Goal: Task Accomplishment & Management: Complete application form

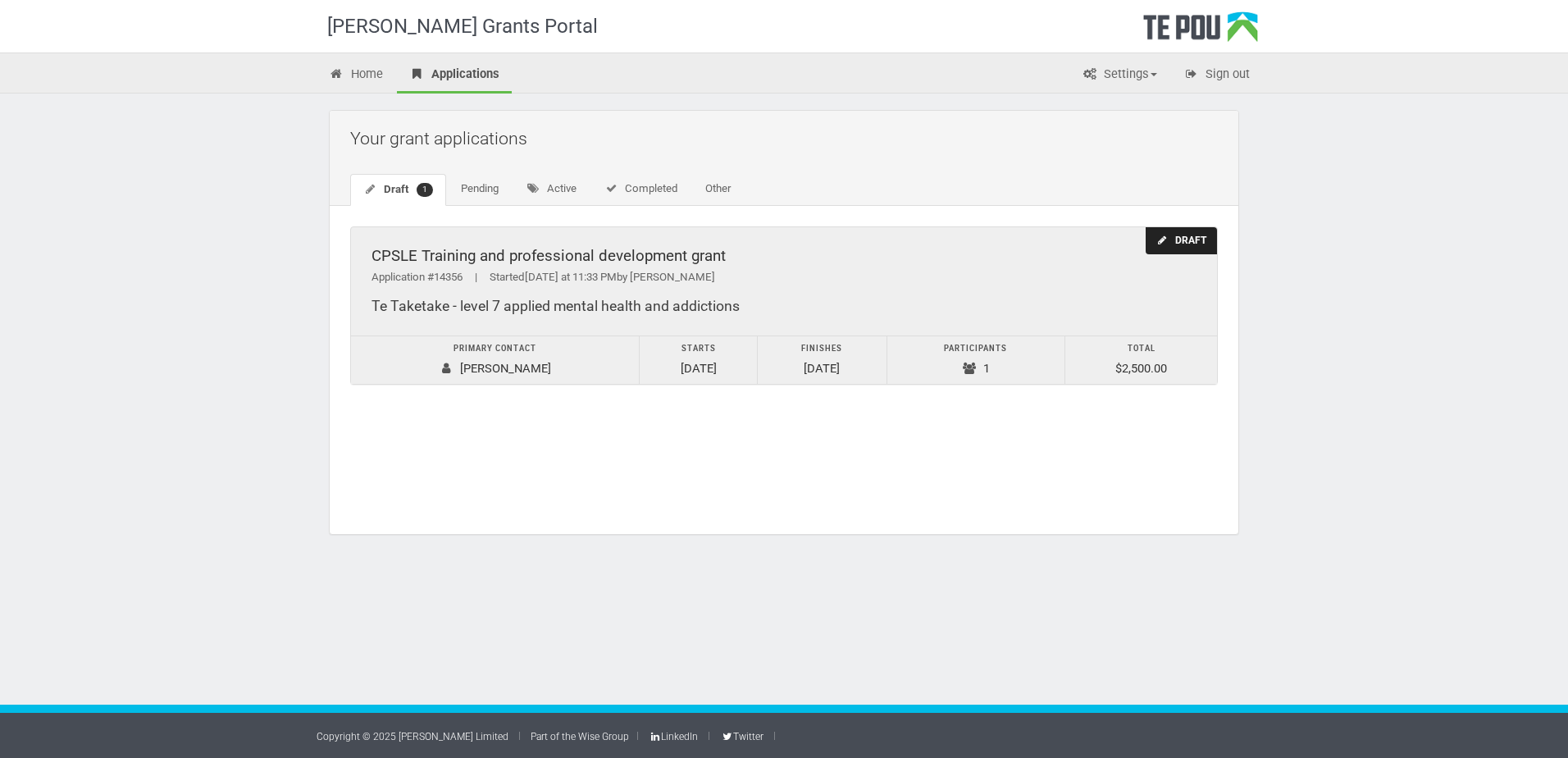
click at [619, 258] on div "CPSLE Training and professional development grant" at bounding box center [784, 257] width 825 height 17
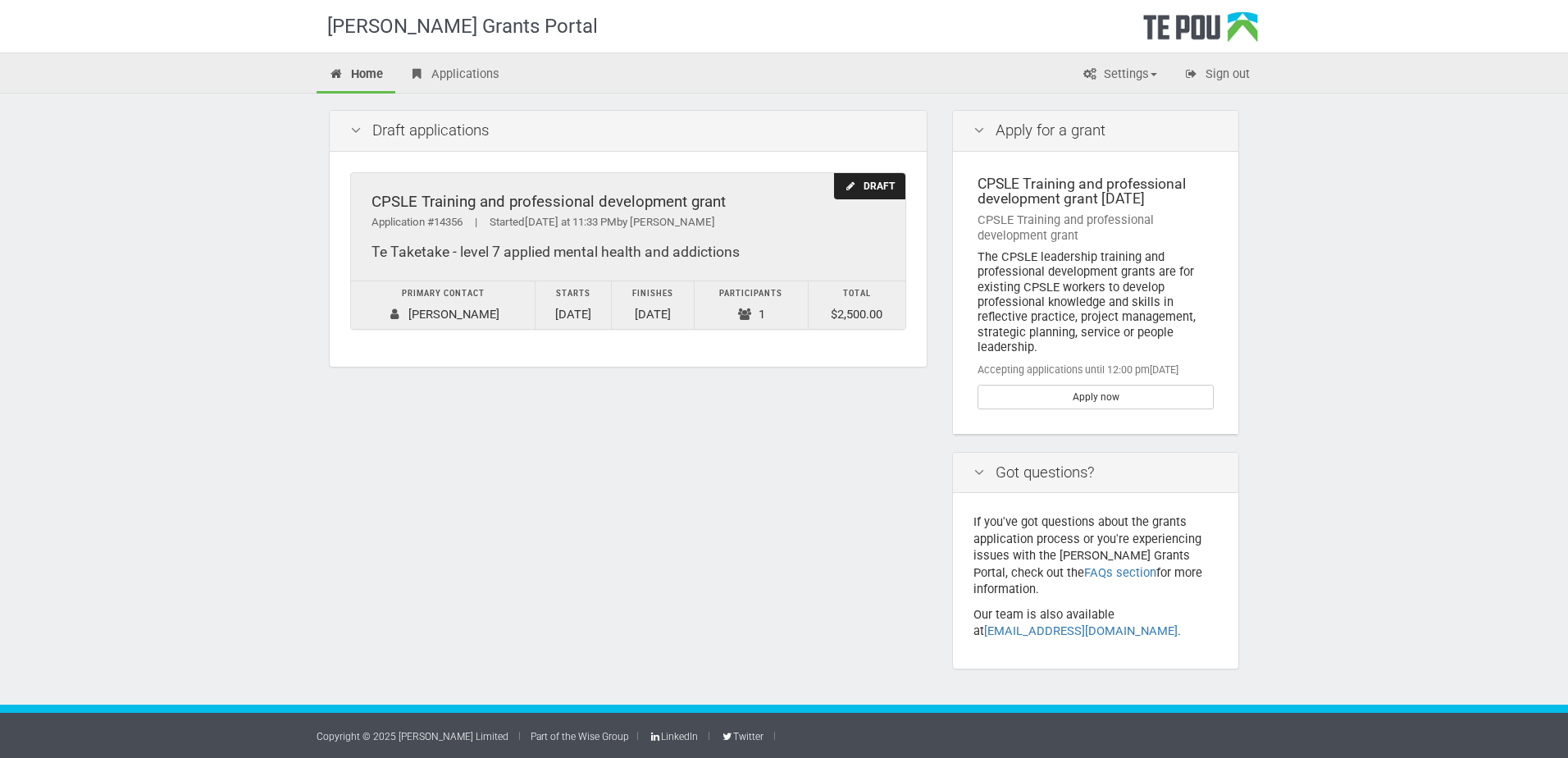
click at [634, 201] on div "CPSLE Training and professional development grant" at bounding box center [628, 202] width 513 height 17
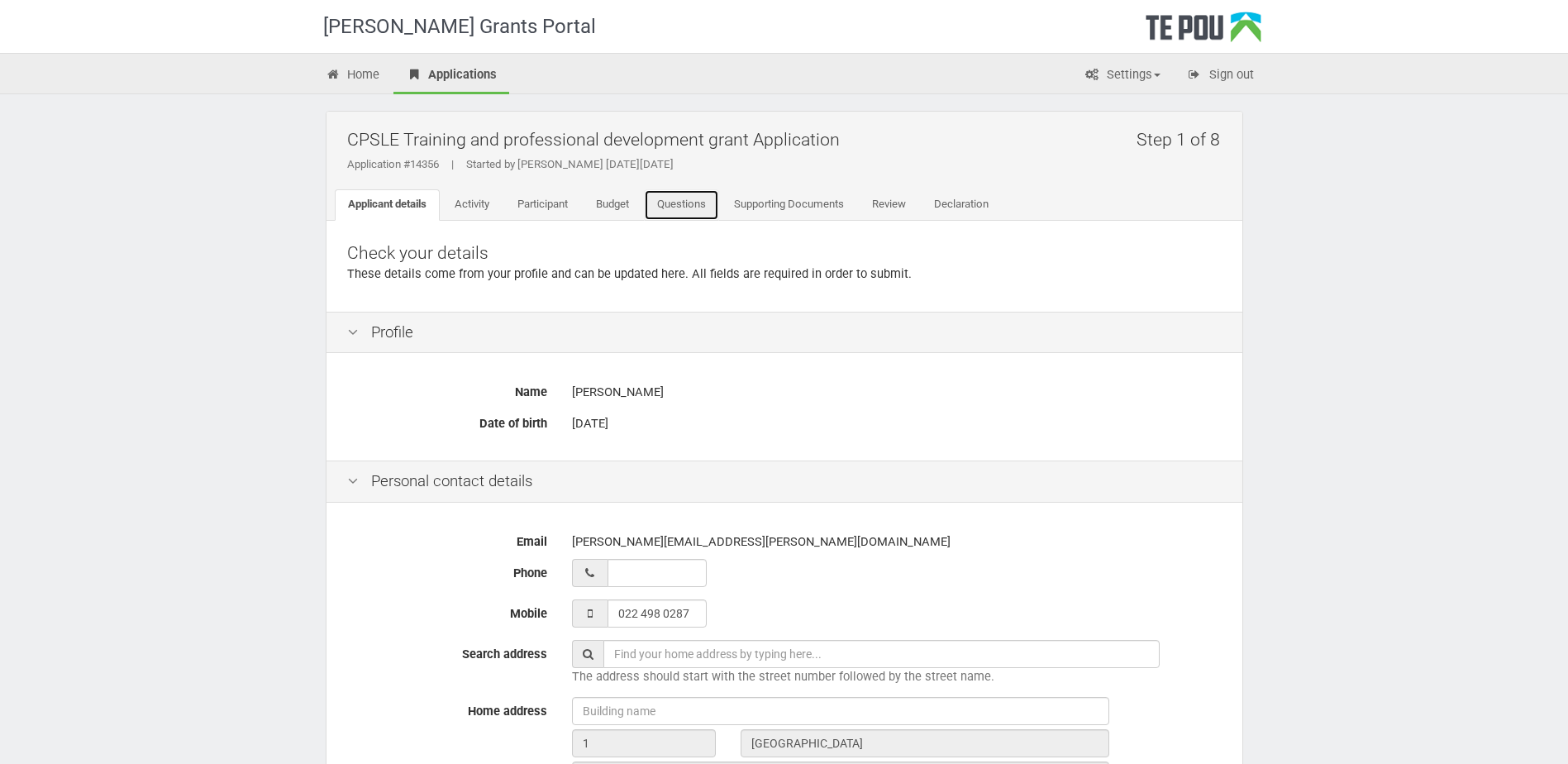
click at [683, 211] on link "Questions" at bounding box center [681, 205] width 75 height 31
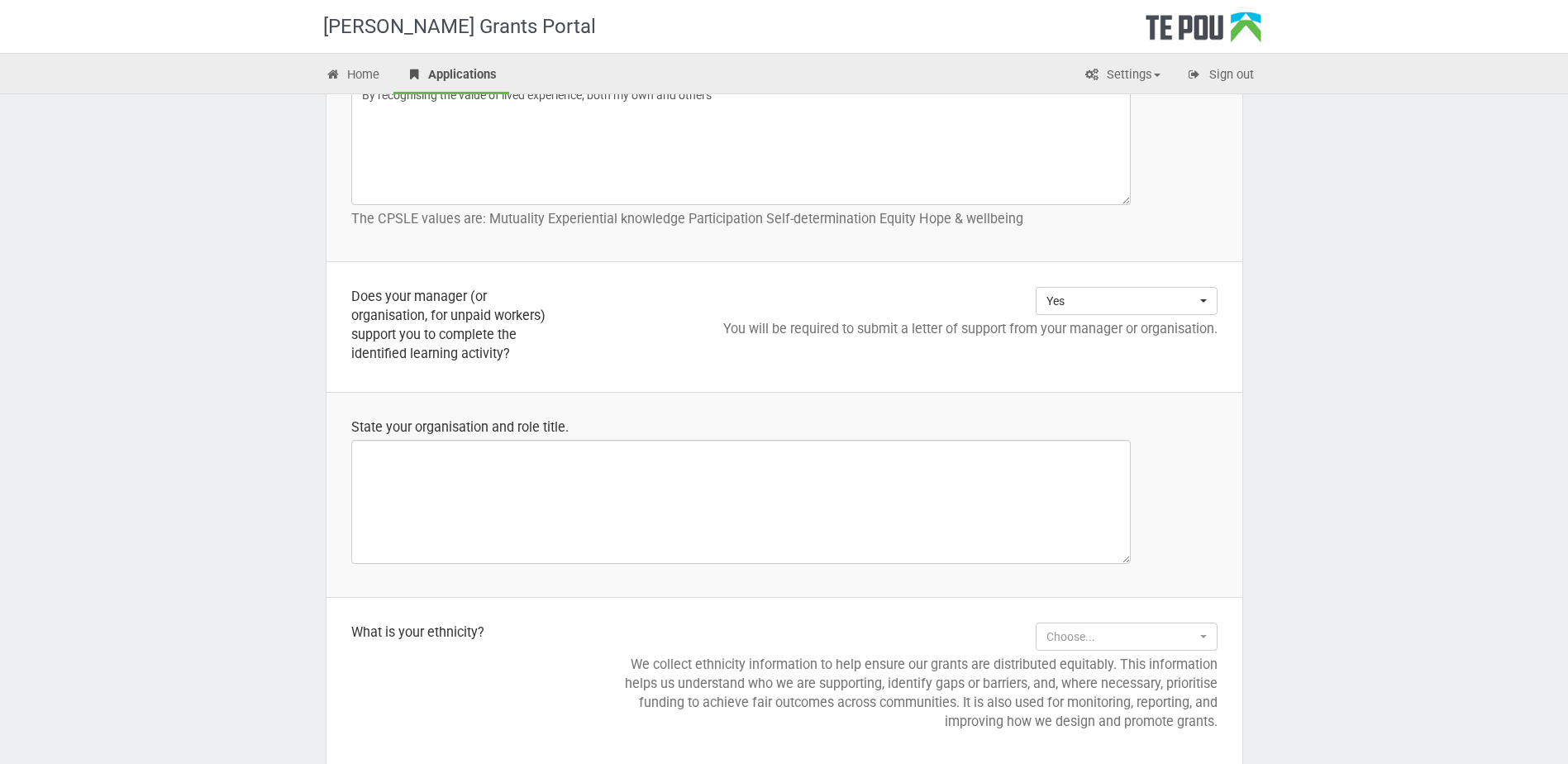
scroll to position [992, 0]
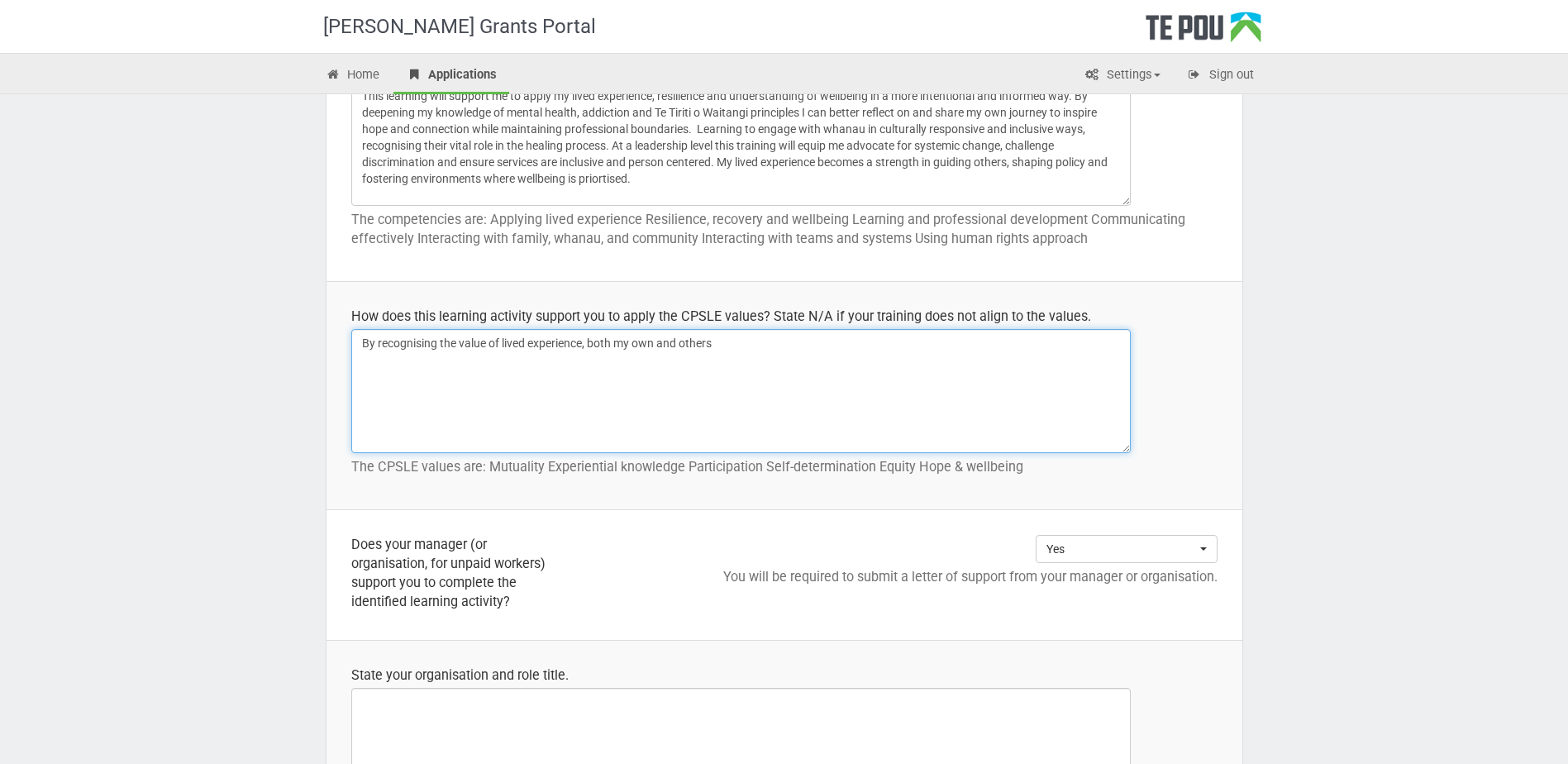
click at [828, 341] on textarea "By recognising the value of lived experience, both my own and others" at bounding box center [740, 391] width 780 height 124
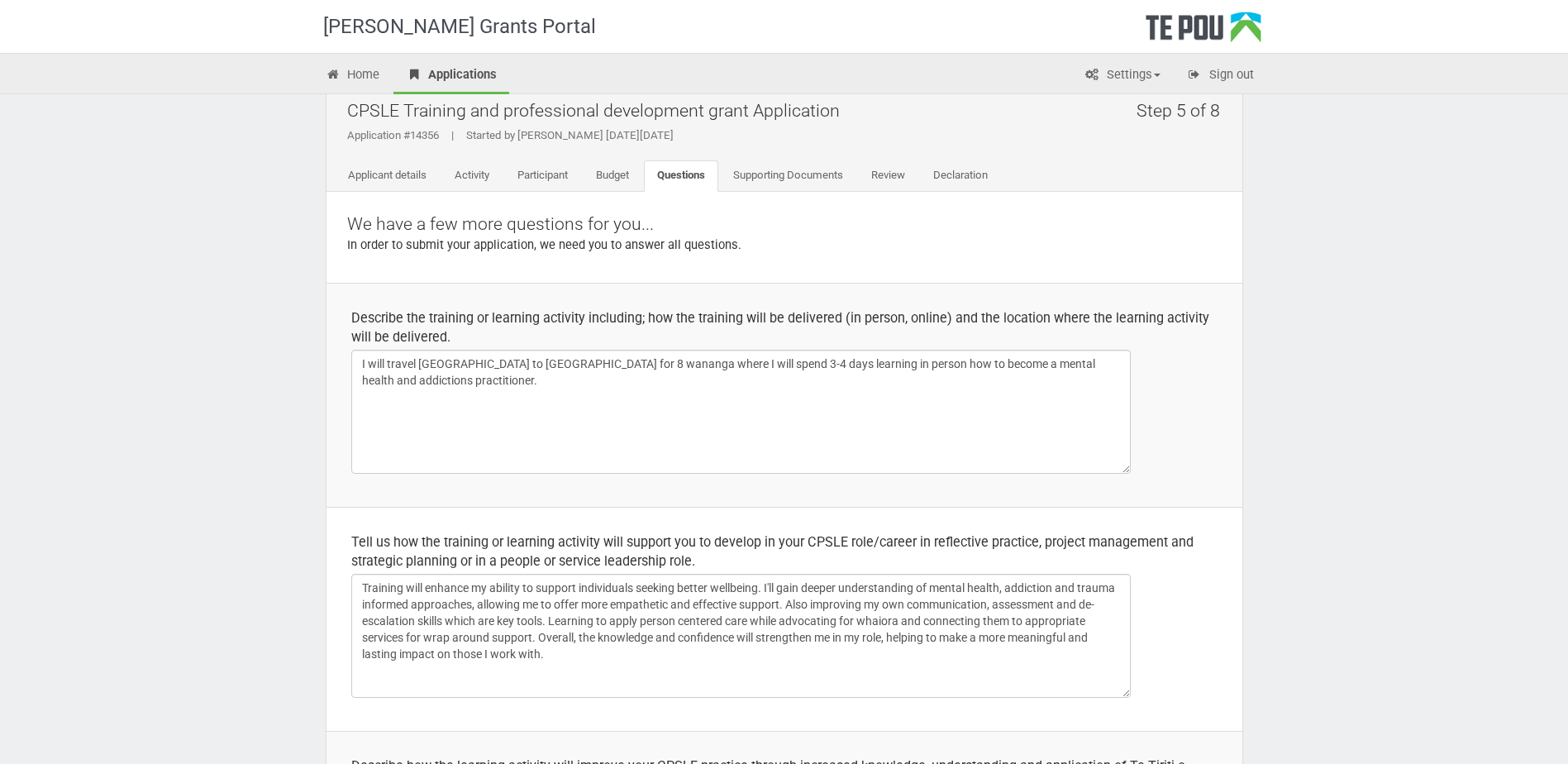
scroll to position [0, 0]
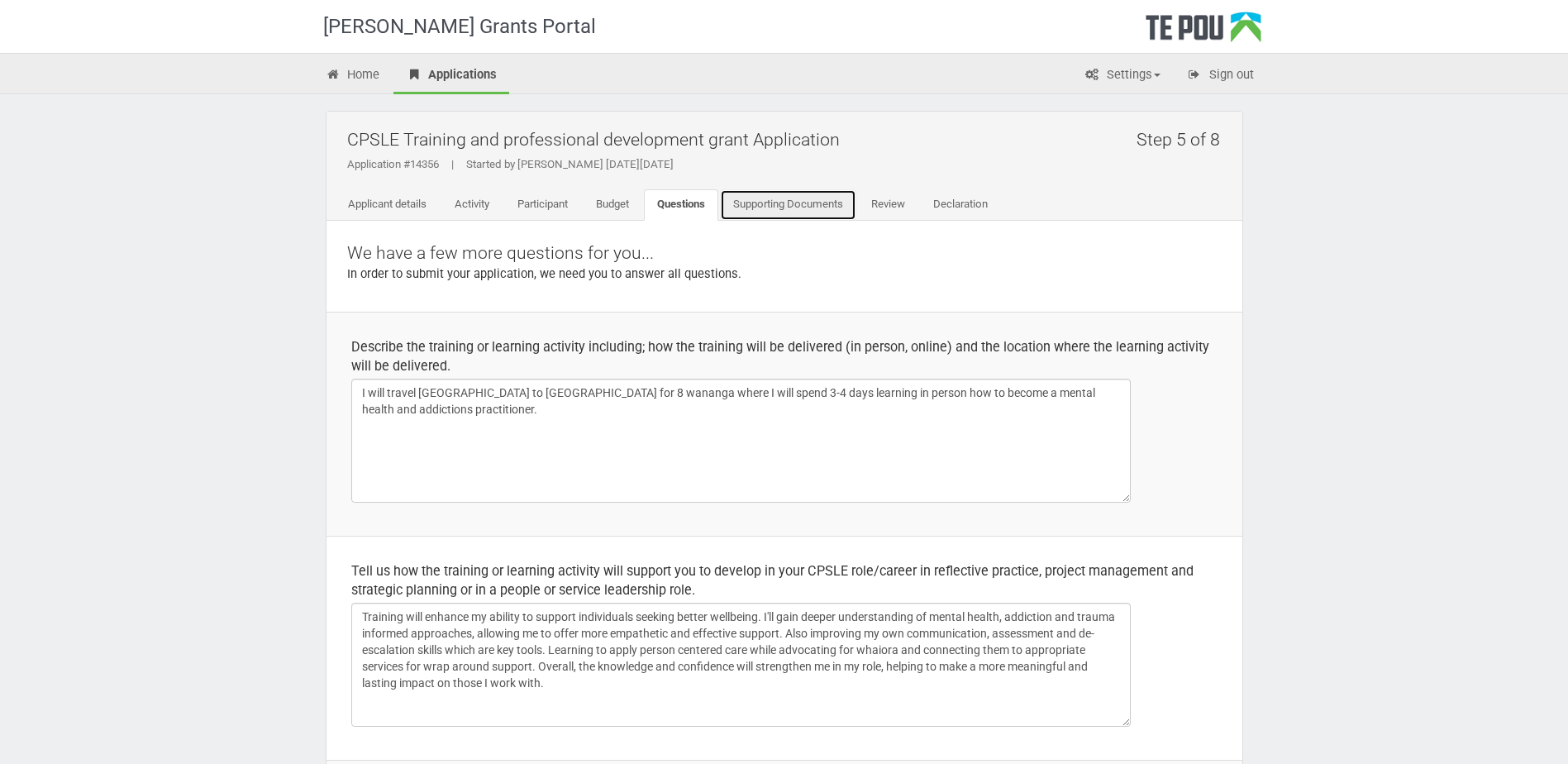
click at [808, 206] on link "Supporting Documents" at bounding box center [788, 205] width 137 height 31
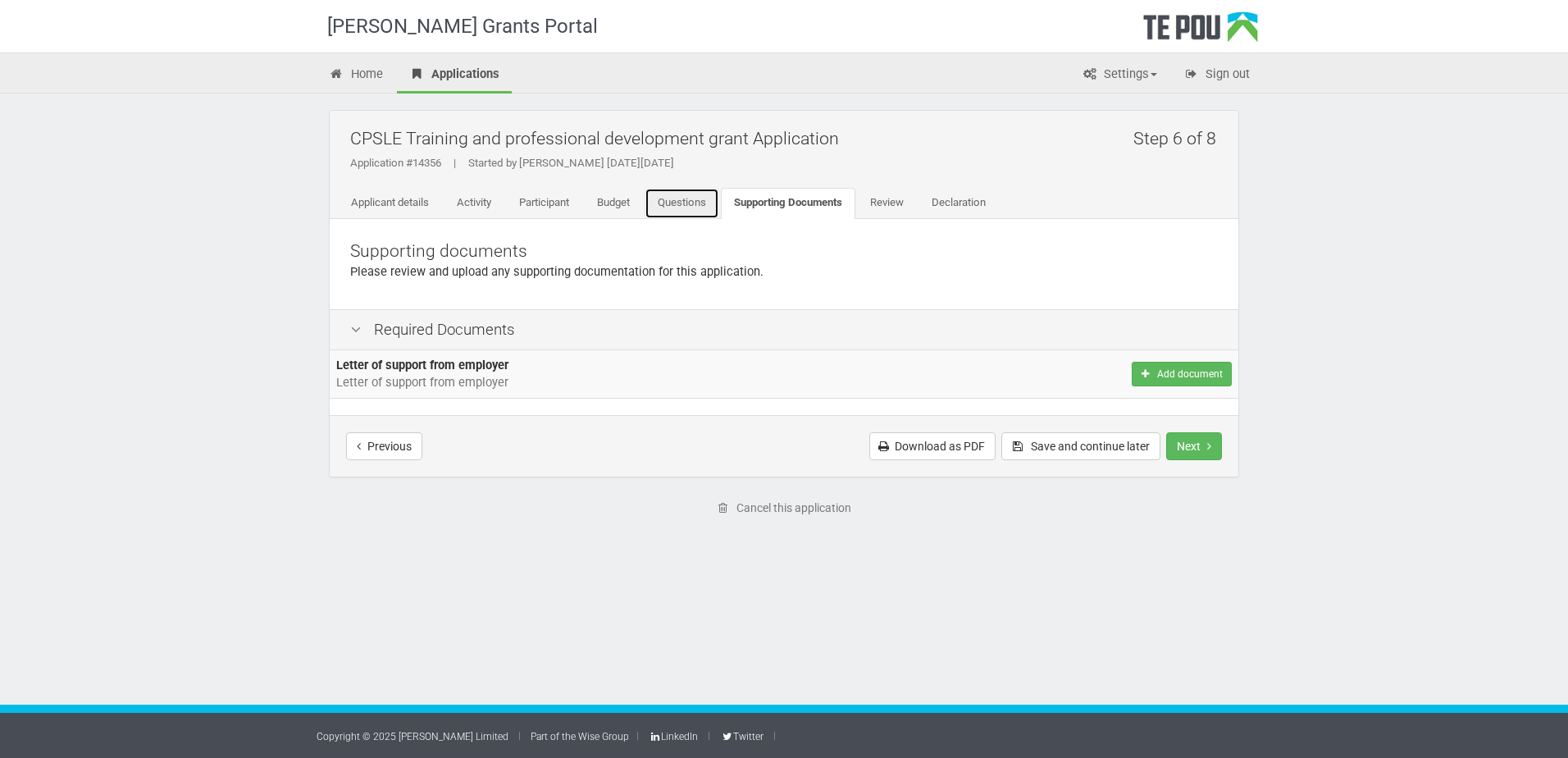
click at [695, 197] on link "Questions" at bounding box center [682, 203] width 74 height 31
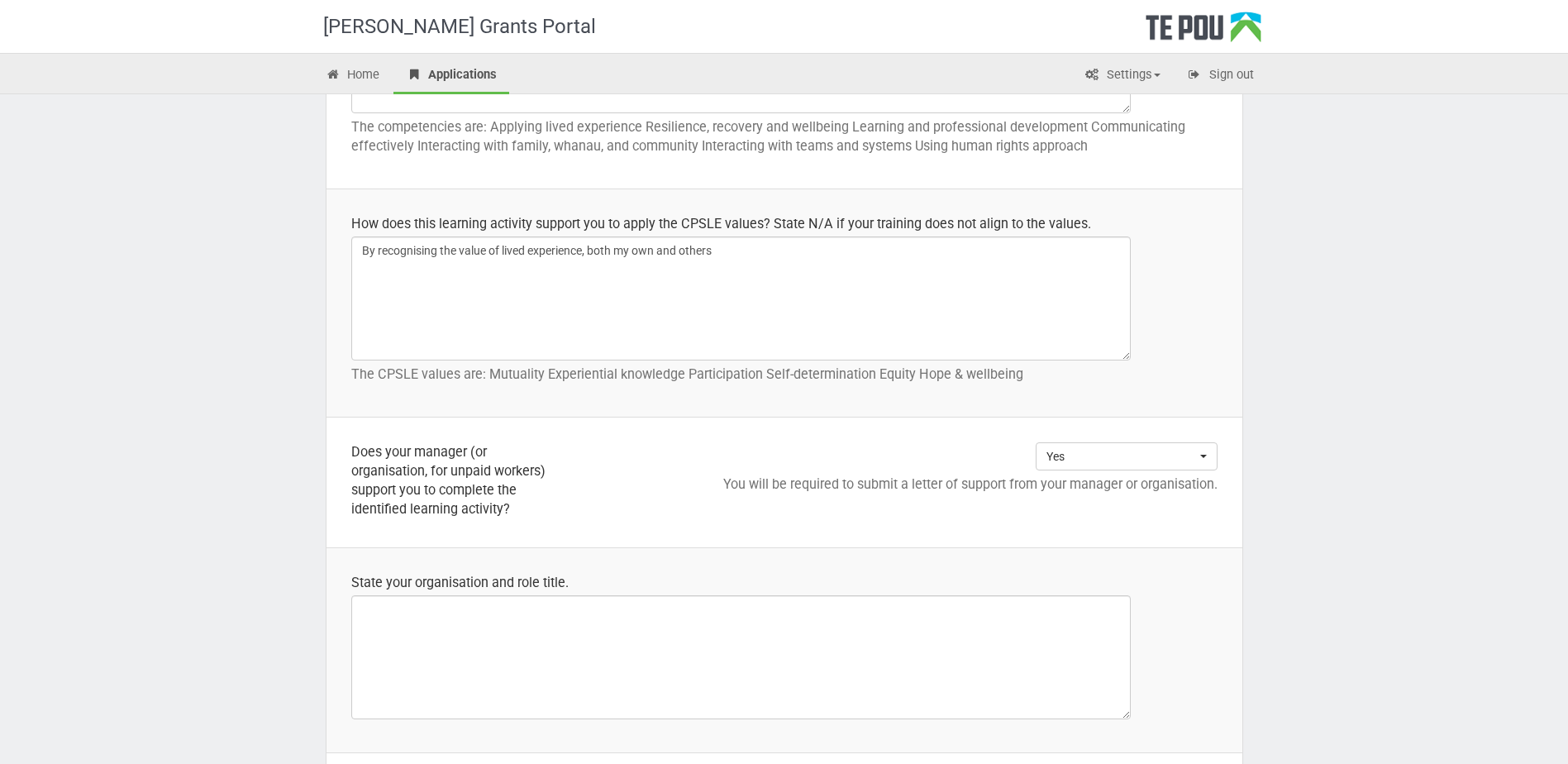
scroll to position [1075, 0]
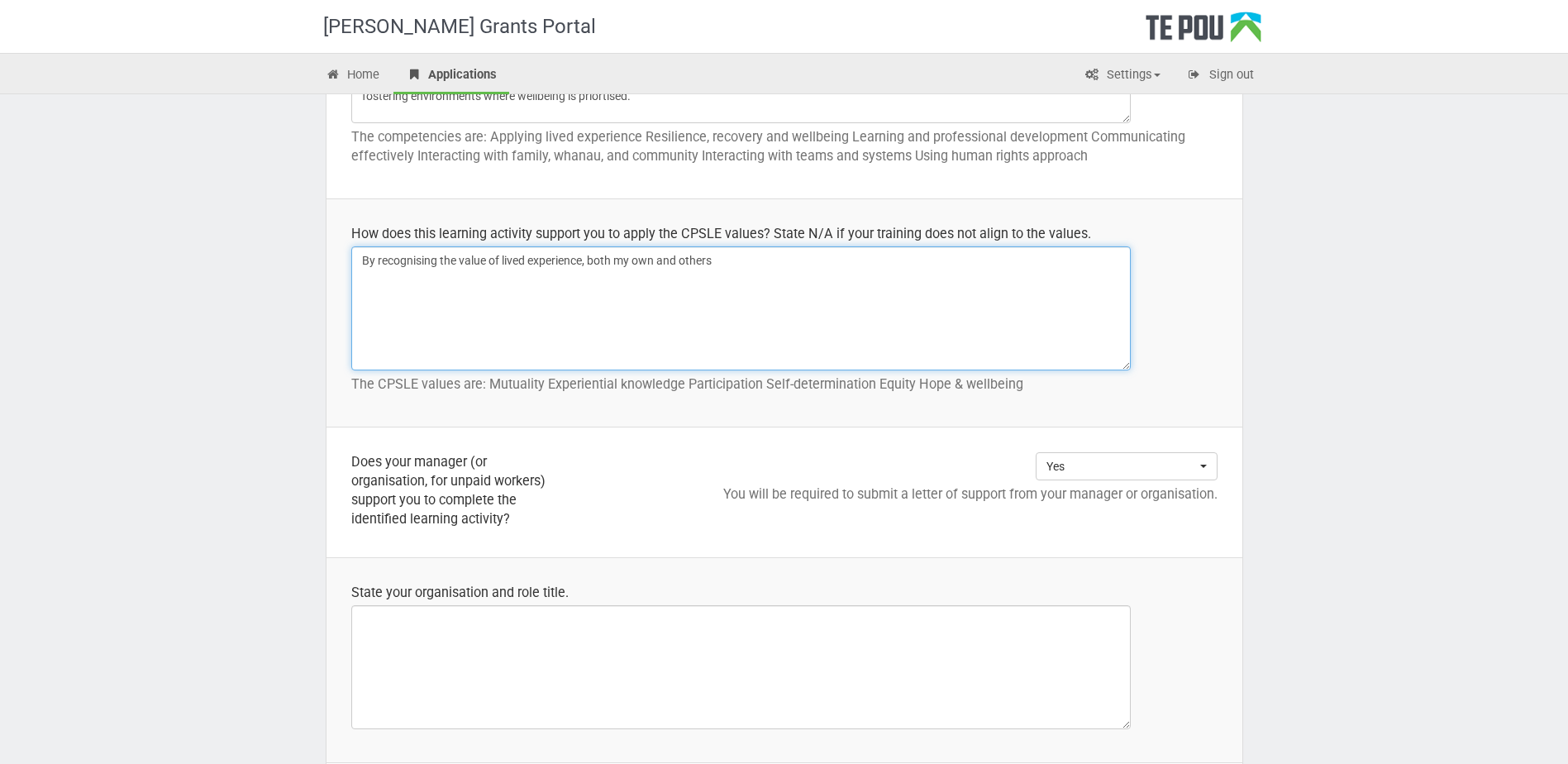
click at [760, 260] on textarea "By recognising the value of lived experience, both my own and others" at bounding box center [740, 308] width 780 height 124
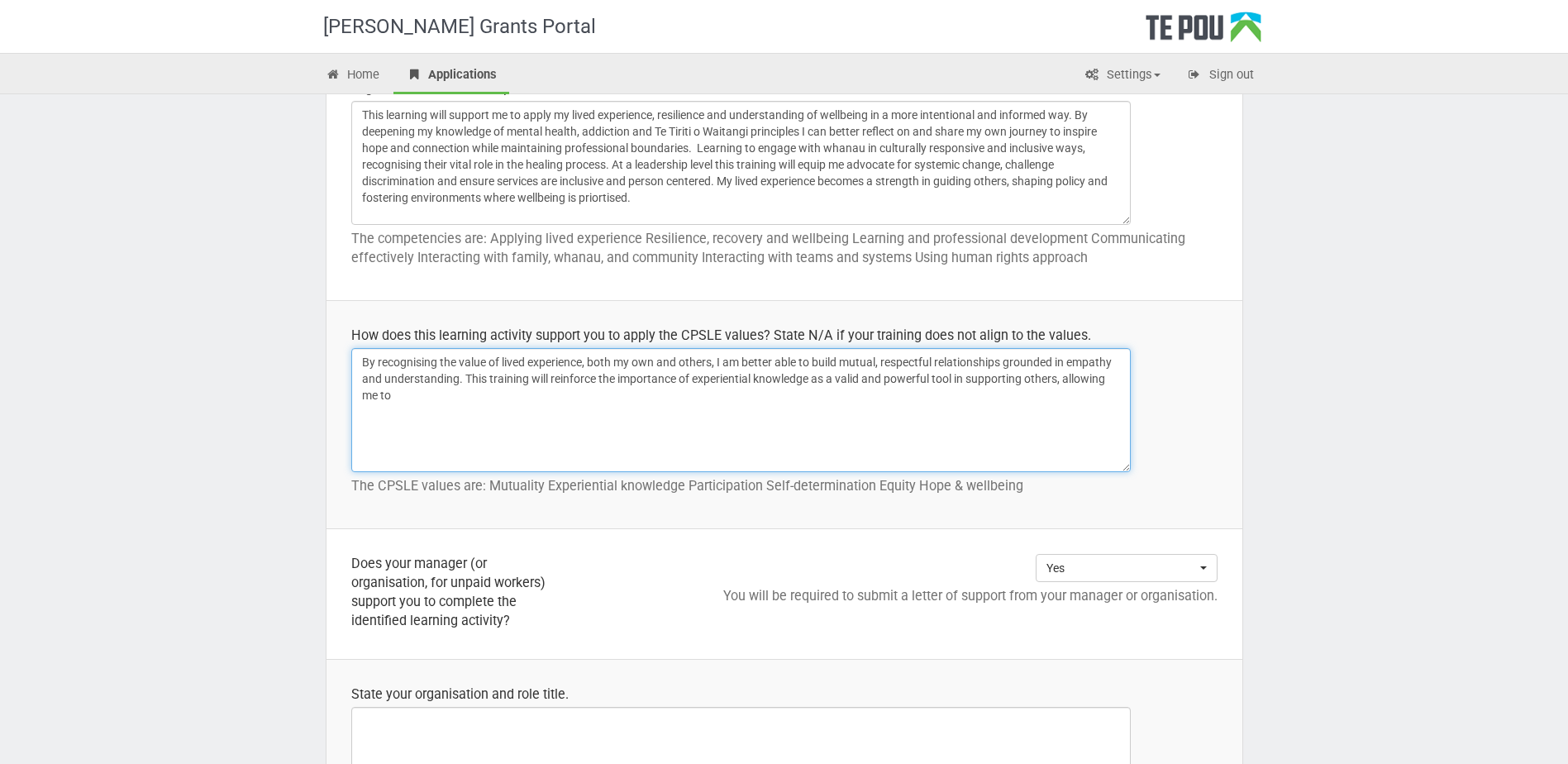
scroll to position [992, 0]
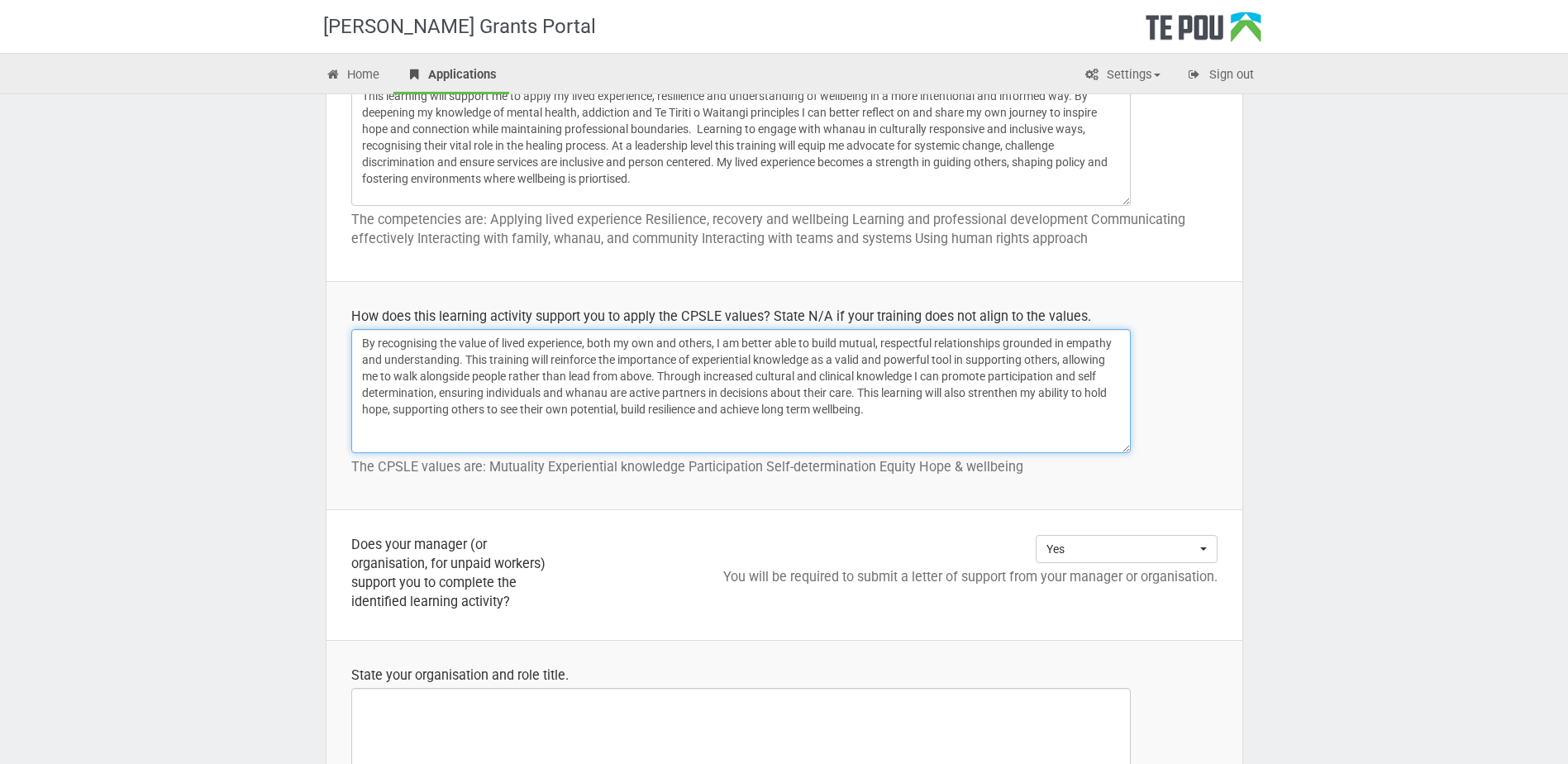
click at [548, 362] on textarea "By recognising the value of lived experience, both my own and others" at bounding box center [740, 391] width 780 height 124
click at [638, 353] on textarea "By recognising the value of lived experience, both my own and others" at bounding box center [740, 391] width 780 height 124
click at [727, 360] on textarea "By recognising the value of lived experience, both my own and others" at bounding box center [740, 391] width 780 height 124
drag, startPoint x: 1046, startPoint y: 353, endPoint x: 1073, endPoint y: 356, distance: 27.2
click at [1046, 352] on textarea "By recognising the value of lived experience, both my own and others" at bounding box center [740, 391] width 780 height 124
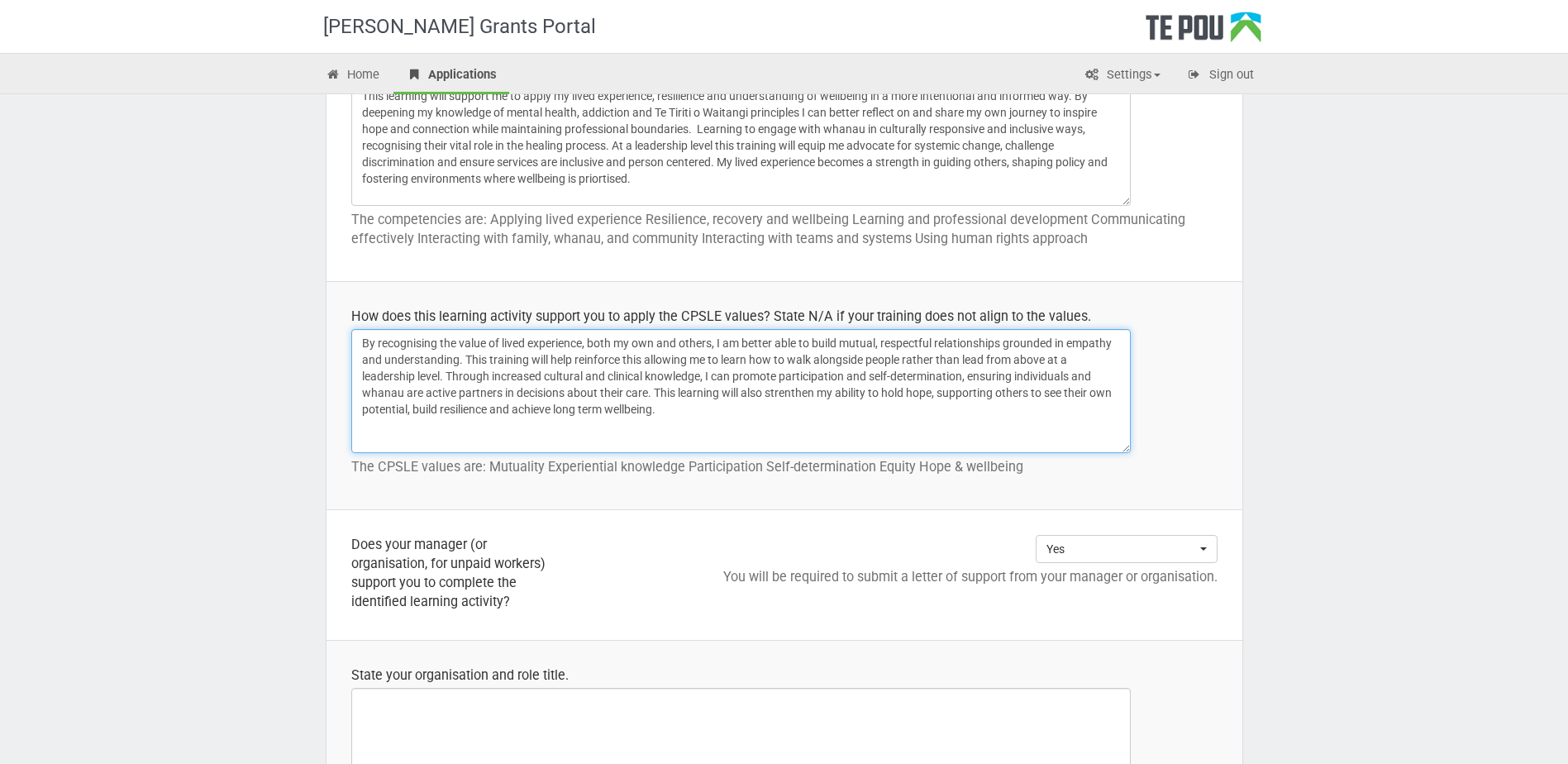
click at [1074, 375] on textarea "By recognising the value of lived experience, both my own and others" at bounding box center [740, 391] width 780 height 124
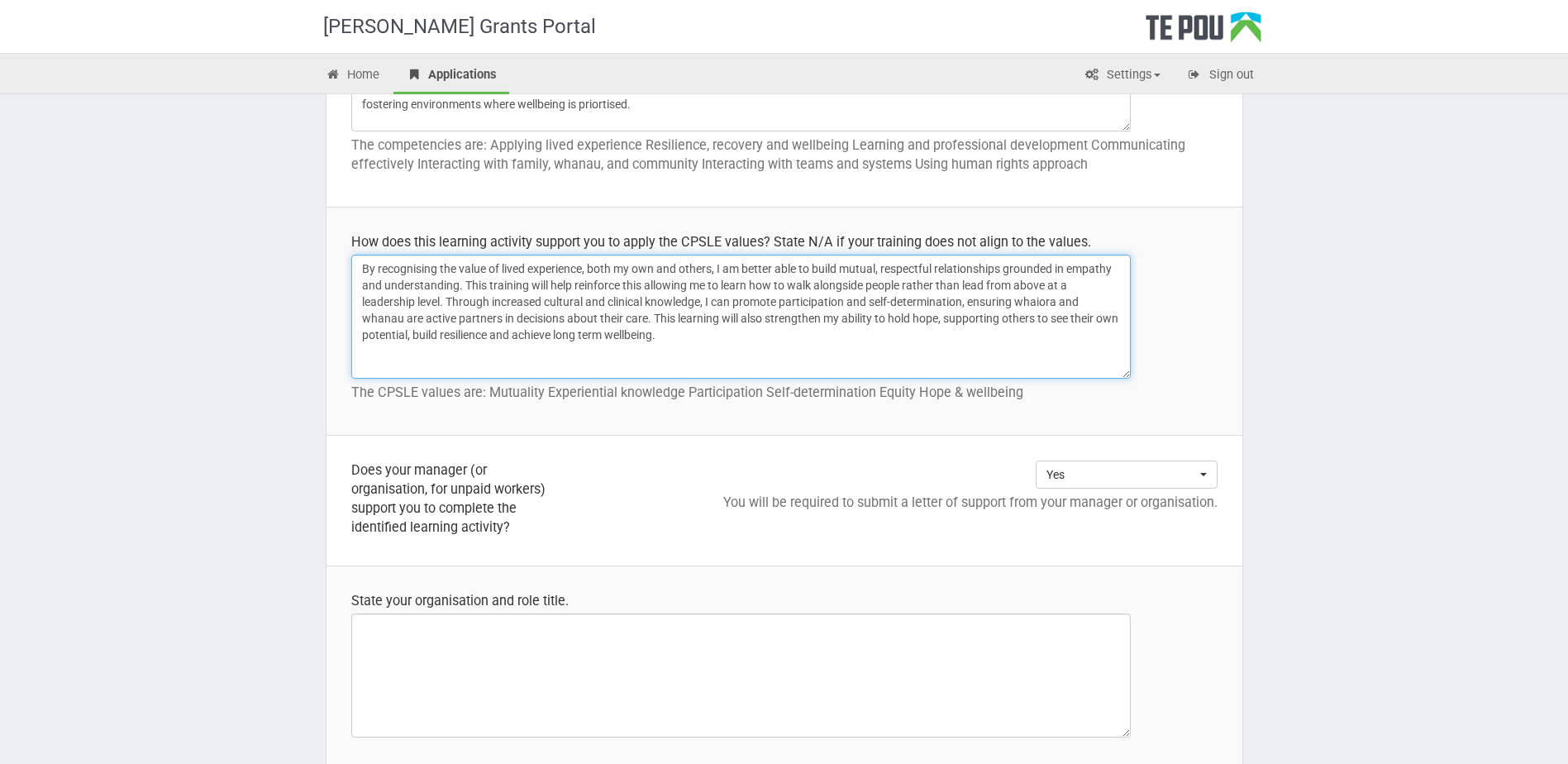
scroll to position [1240, 0]
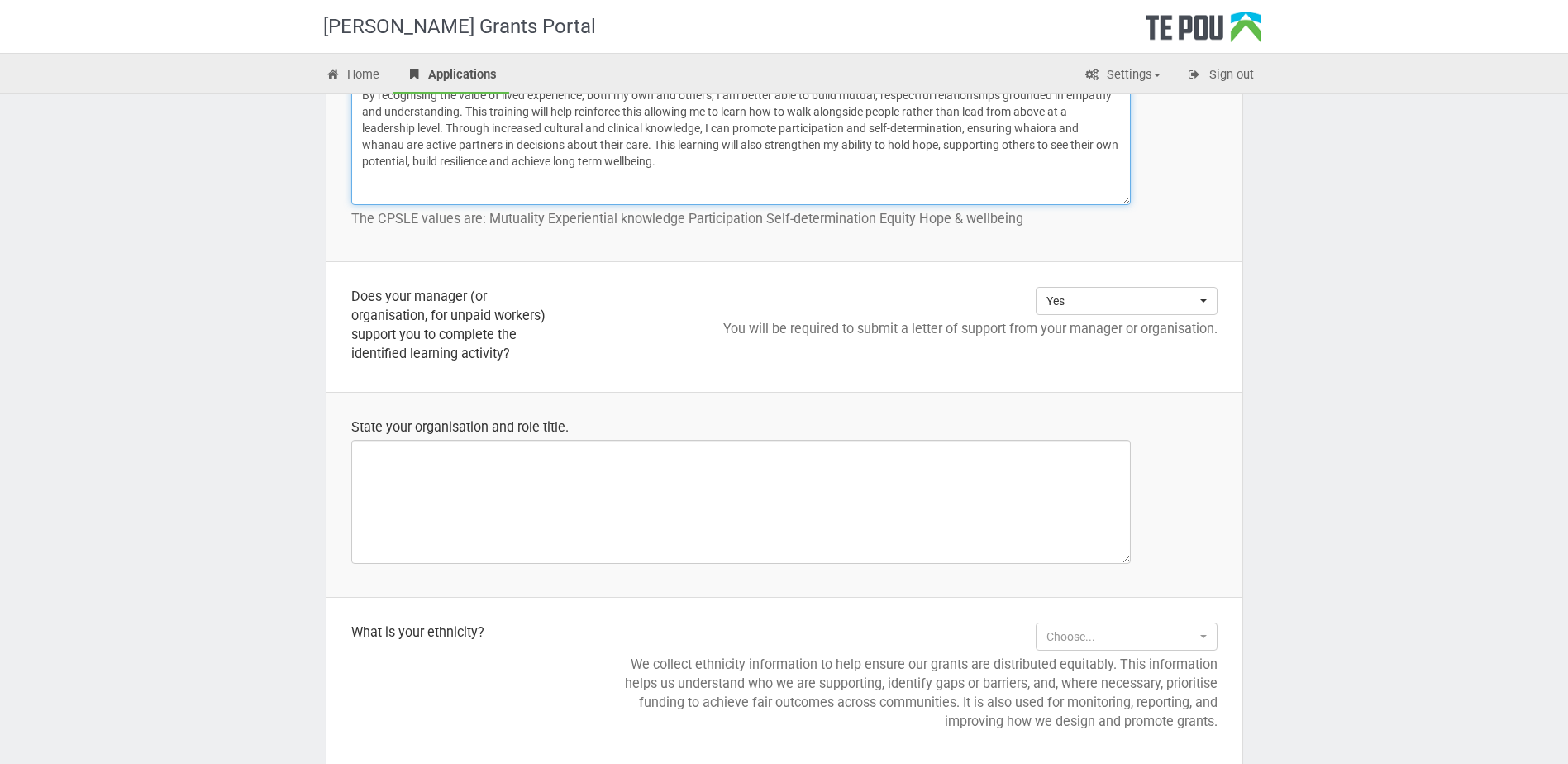
type textarea "By recognising the value of lived experience, both my own and others, I am bett…"
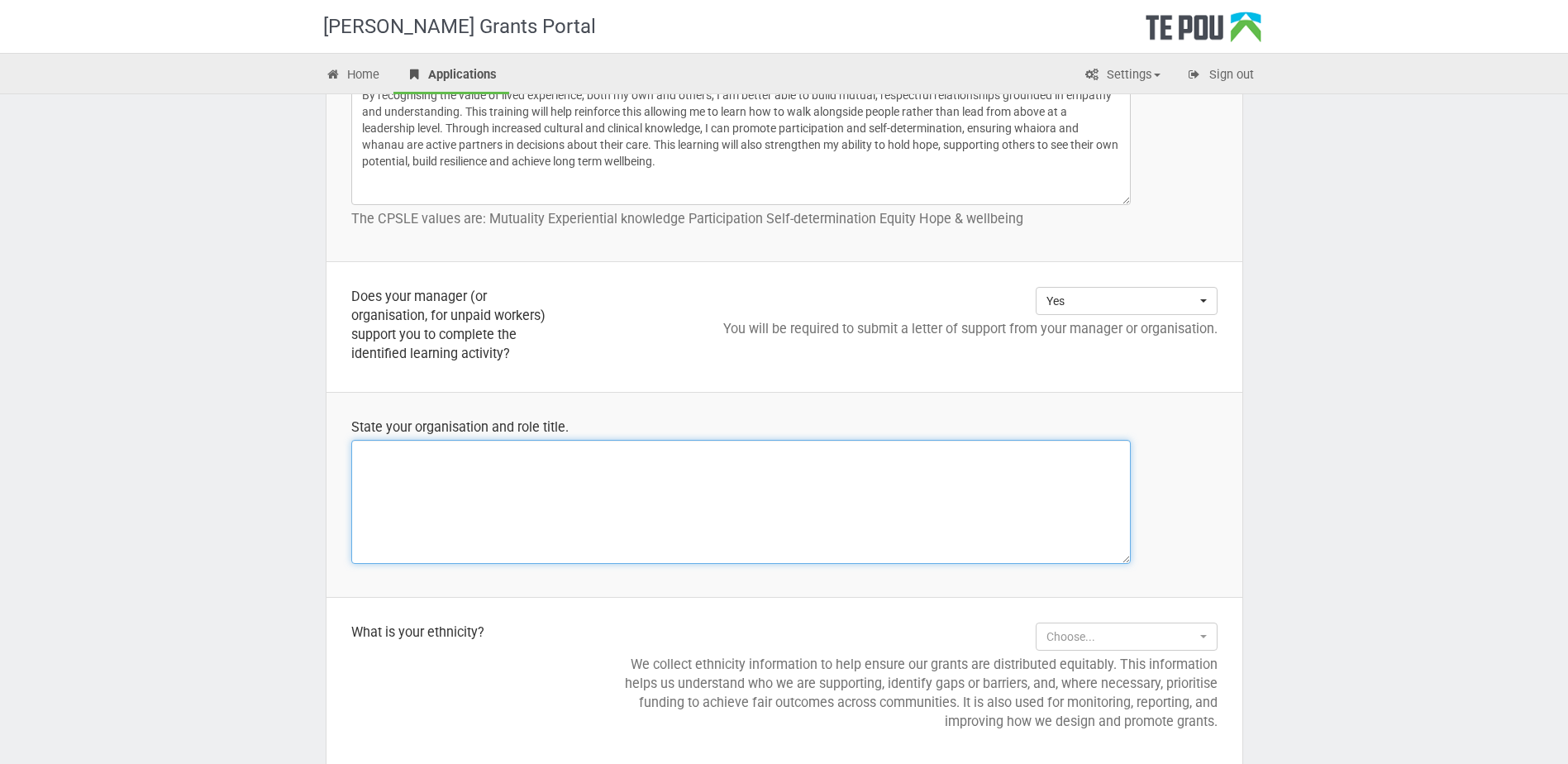
click at [545, 464] on textarea at bounding box center [740, 502] width 780 height 124
drag, startPoint x: 362, startPoint y: 460, endPoint x: 369, endPoint y: 459, distance: 7.1
click at [362, 460] on textarea "Higher Ground Rehabilitation Trust" at bounding box center [740, 502] width 780 height 124
click at [406, 477] on textarea "Organisation - Higher Ground Rehabilitation Trust" at bounding box center [740, 502] width 780 height 124
click at [570, 477] on textarea "Organisation - Higher Ground Rehabilitation Trust Roles - Residential support w…" at bounding box center [740, 502] width 780 height 124
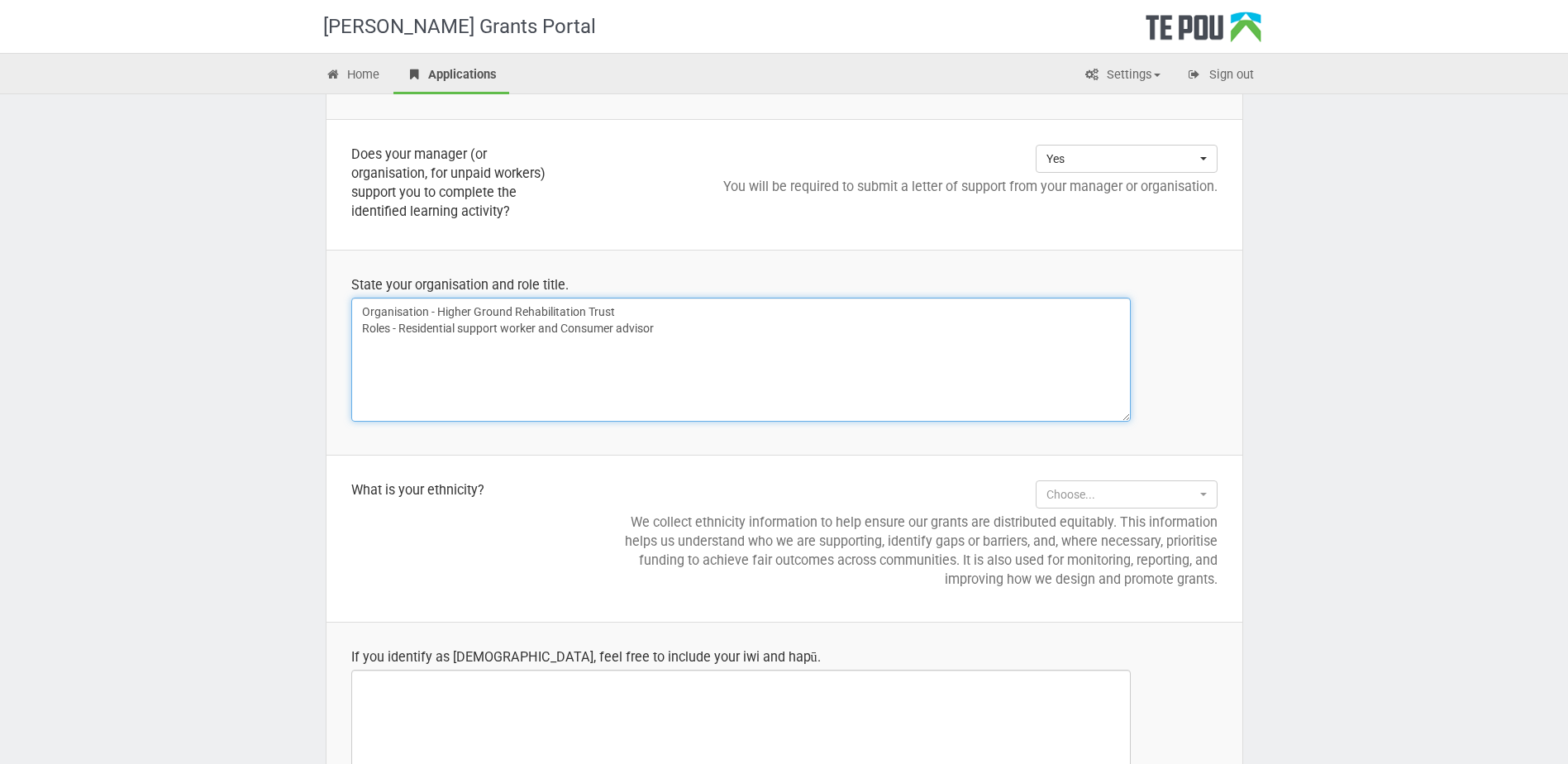
scroll to position [1653, 0]
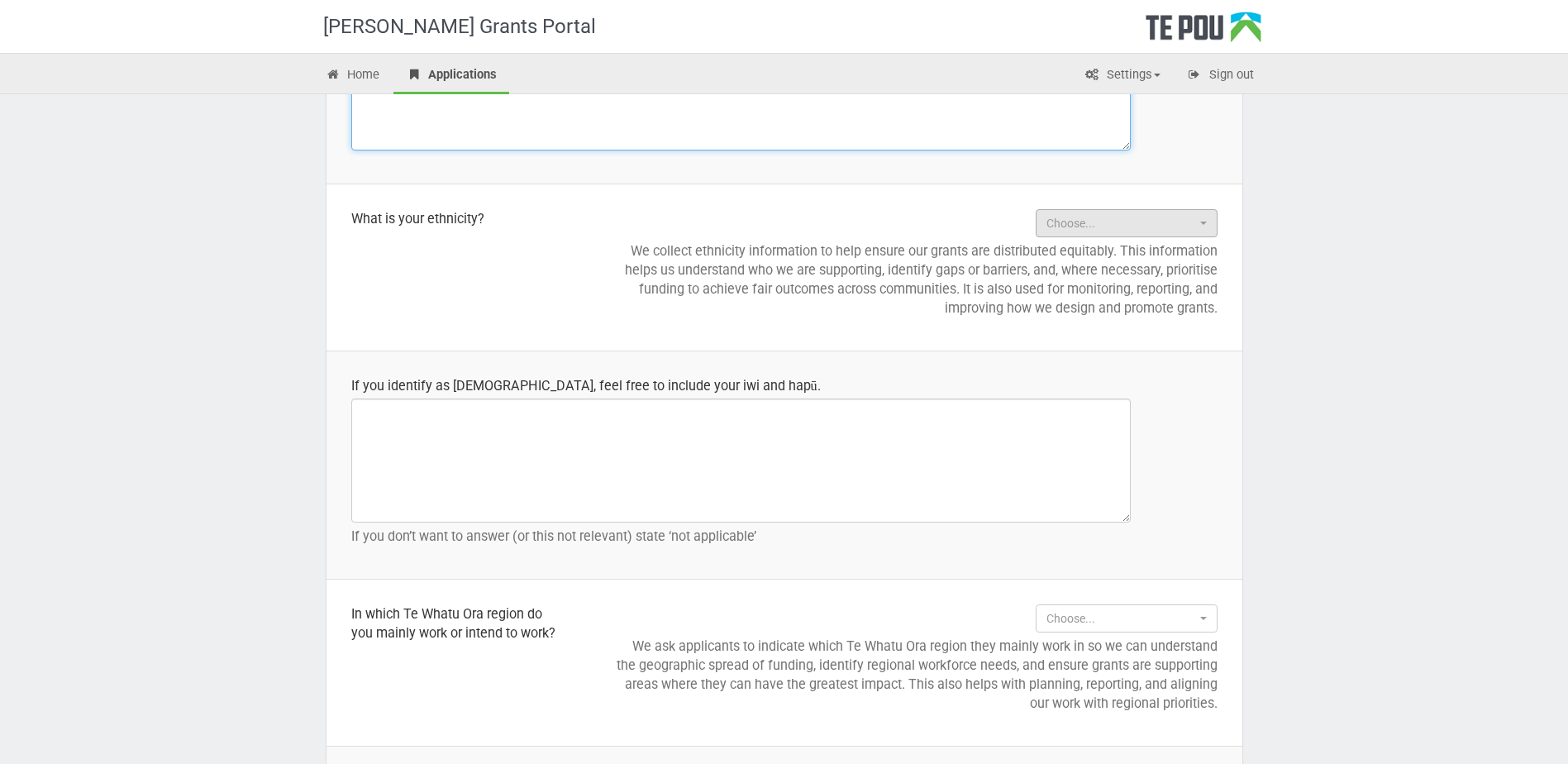
type textarea "Organisation - Higher Ground Rehabilitation Trust Roles - Residential support w…"
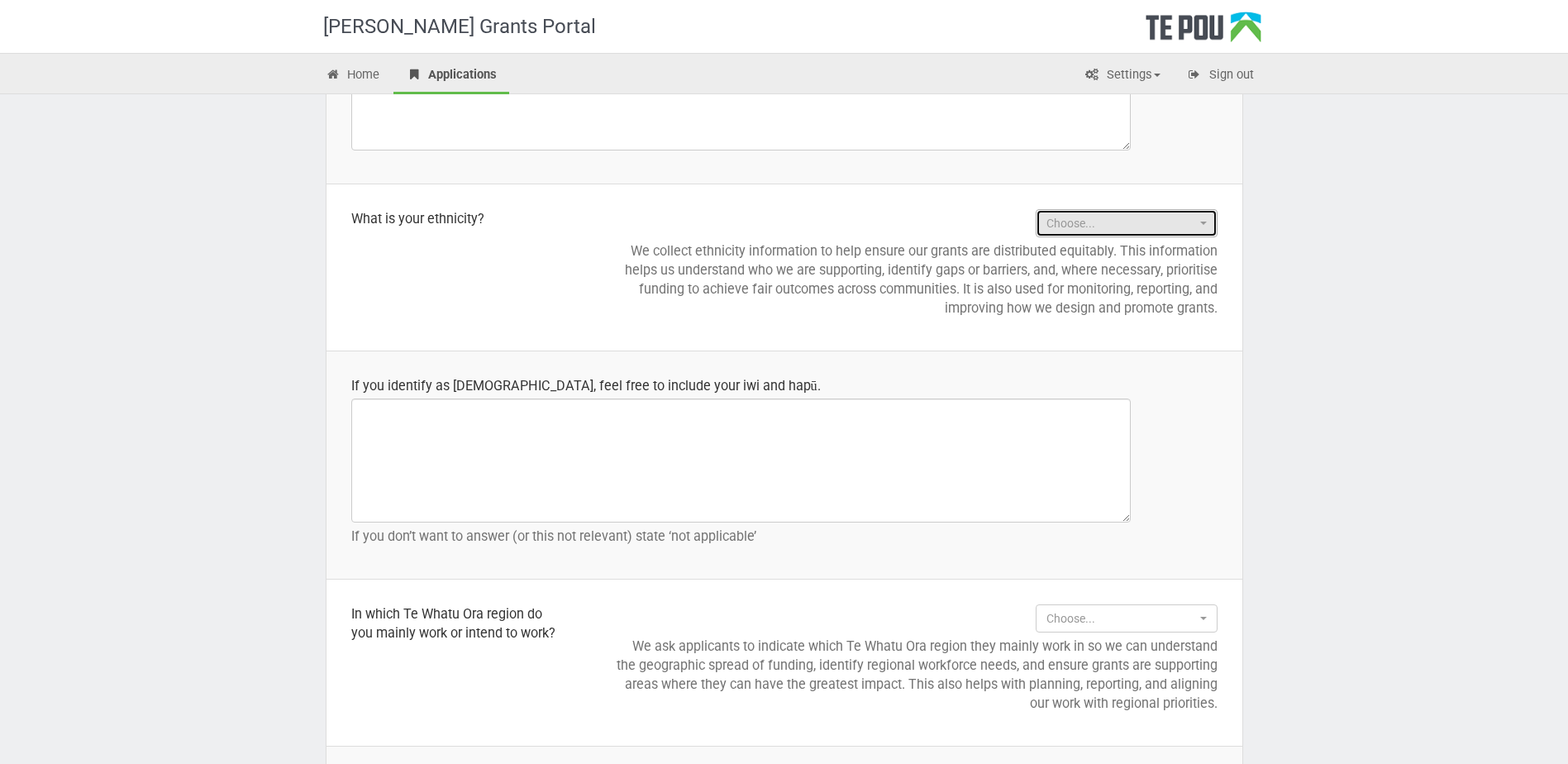
click at [1212, 221] on button "Choose..." at bounding box center [1126, 223] width 182 height 28
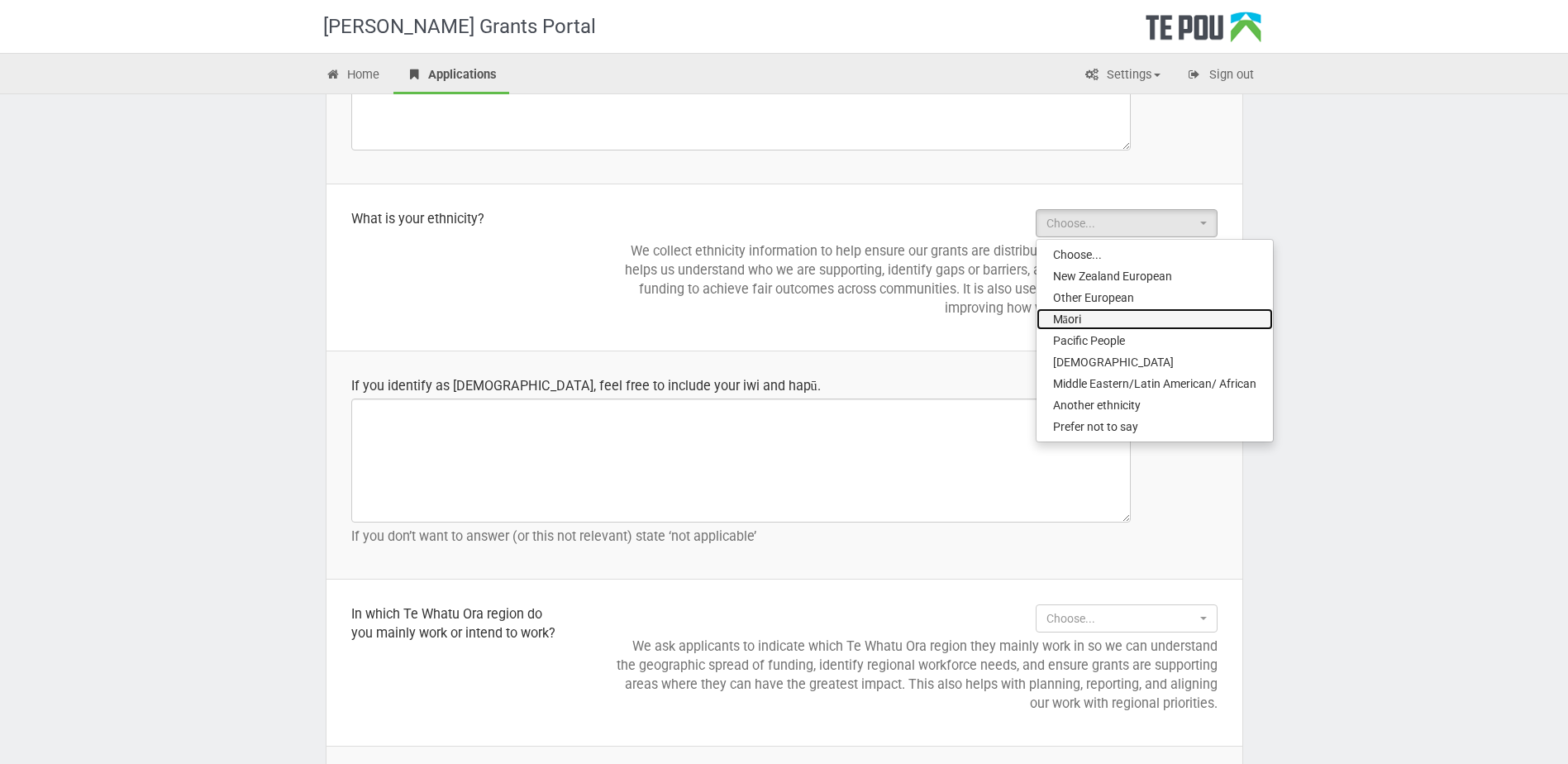
click at [1176, 315] on link "Māori" at bounding box center [1154, 319] width 236 height 22
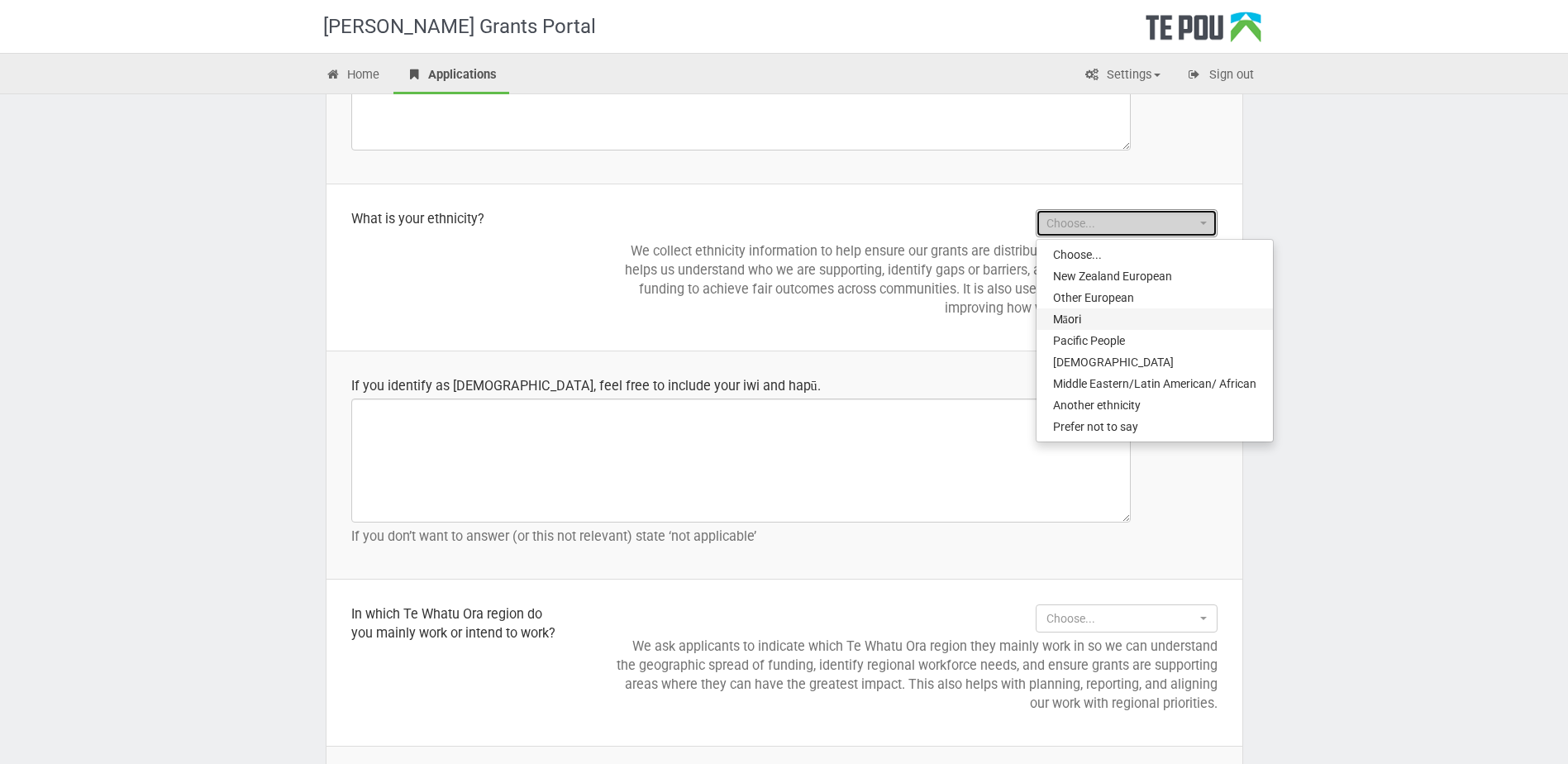
select select "Māori"
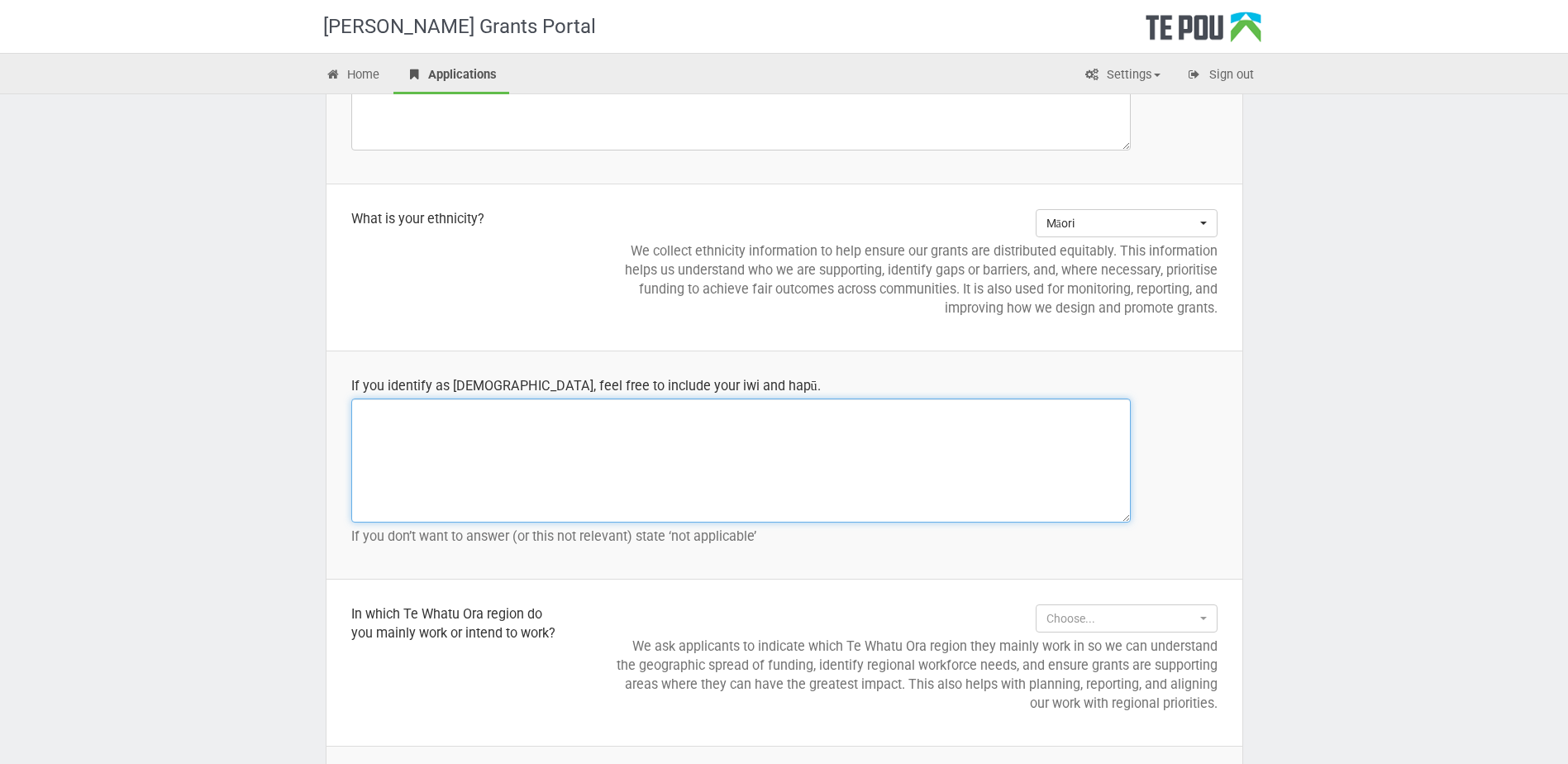
click at [476, 438] on textarea at bounding box center [740, 460] width 780 height 124
type textarea "T"
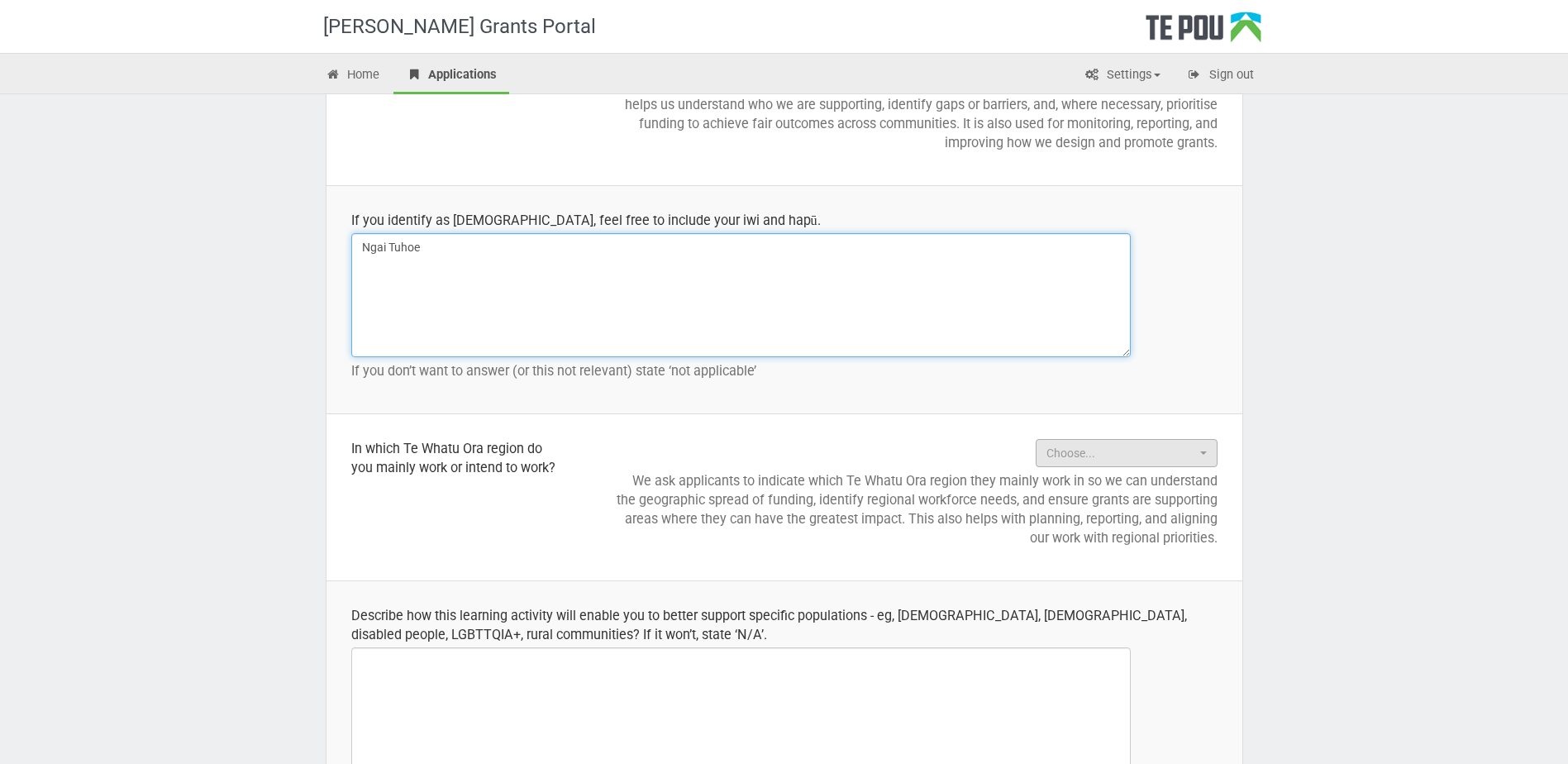
type textarea "Ngai Tuhoe"
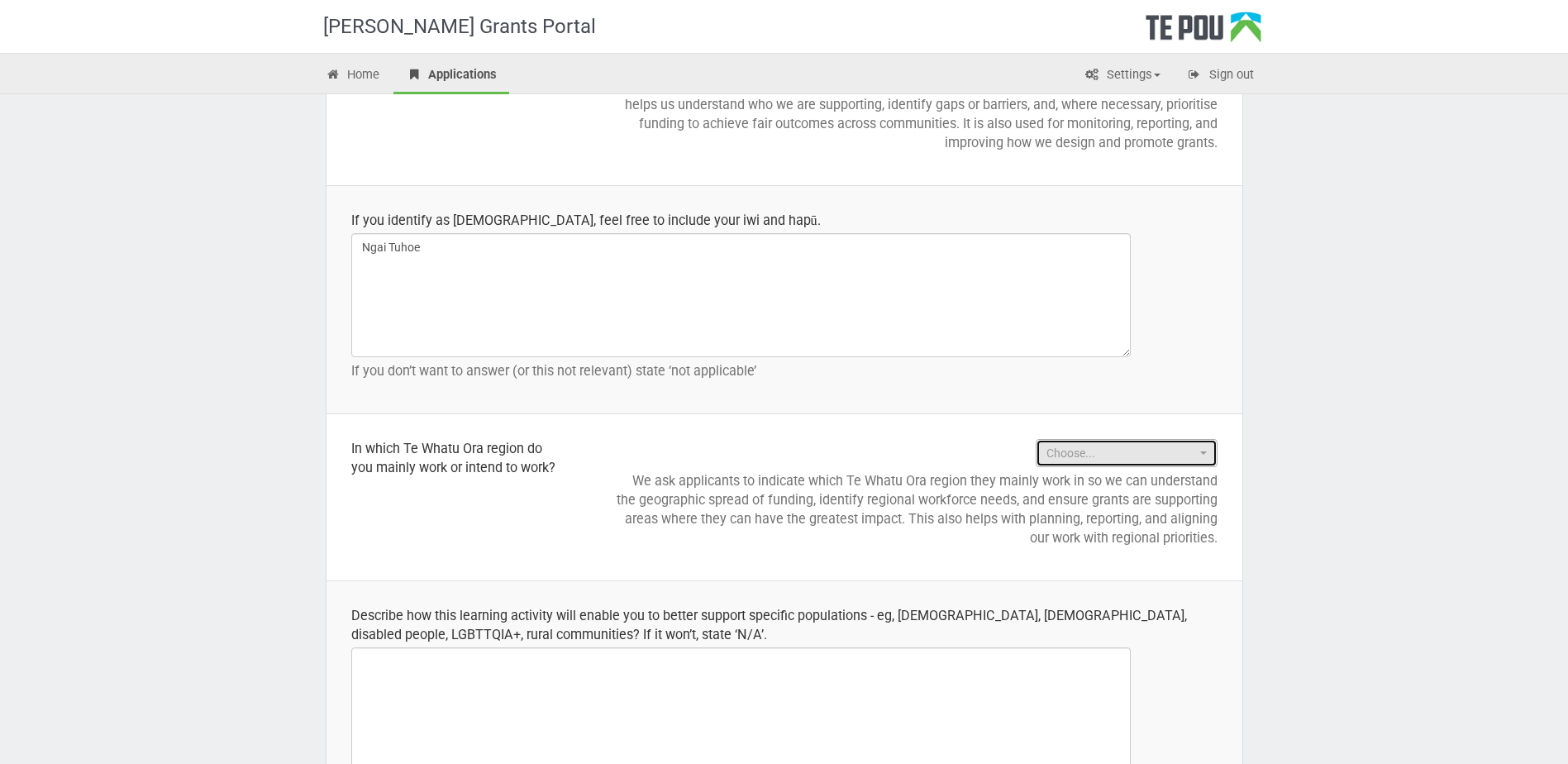
click at [1206, 453] on span "button" at bounding box center [1204, 453] width 7 height 3
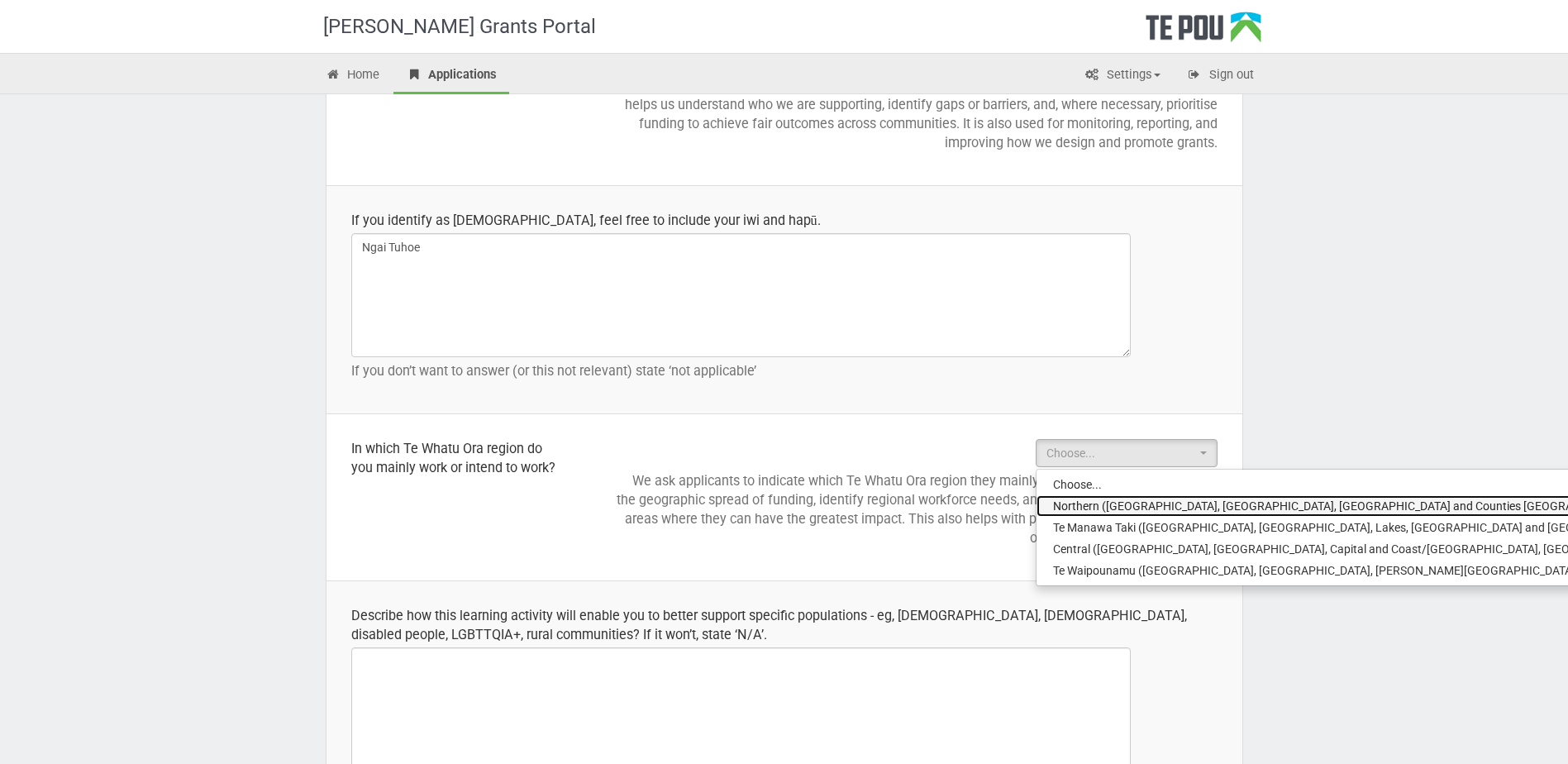
click at [1206, 506] on span "Northern (Northland, Auckland, Waitematā and Counties Manukau)" at bounding box center [1346, 505] width 586 height 17
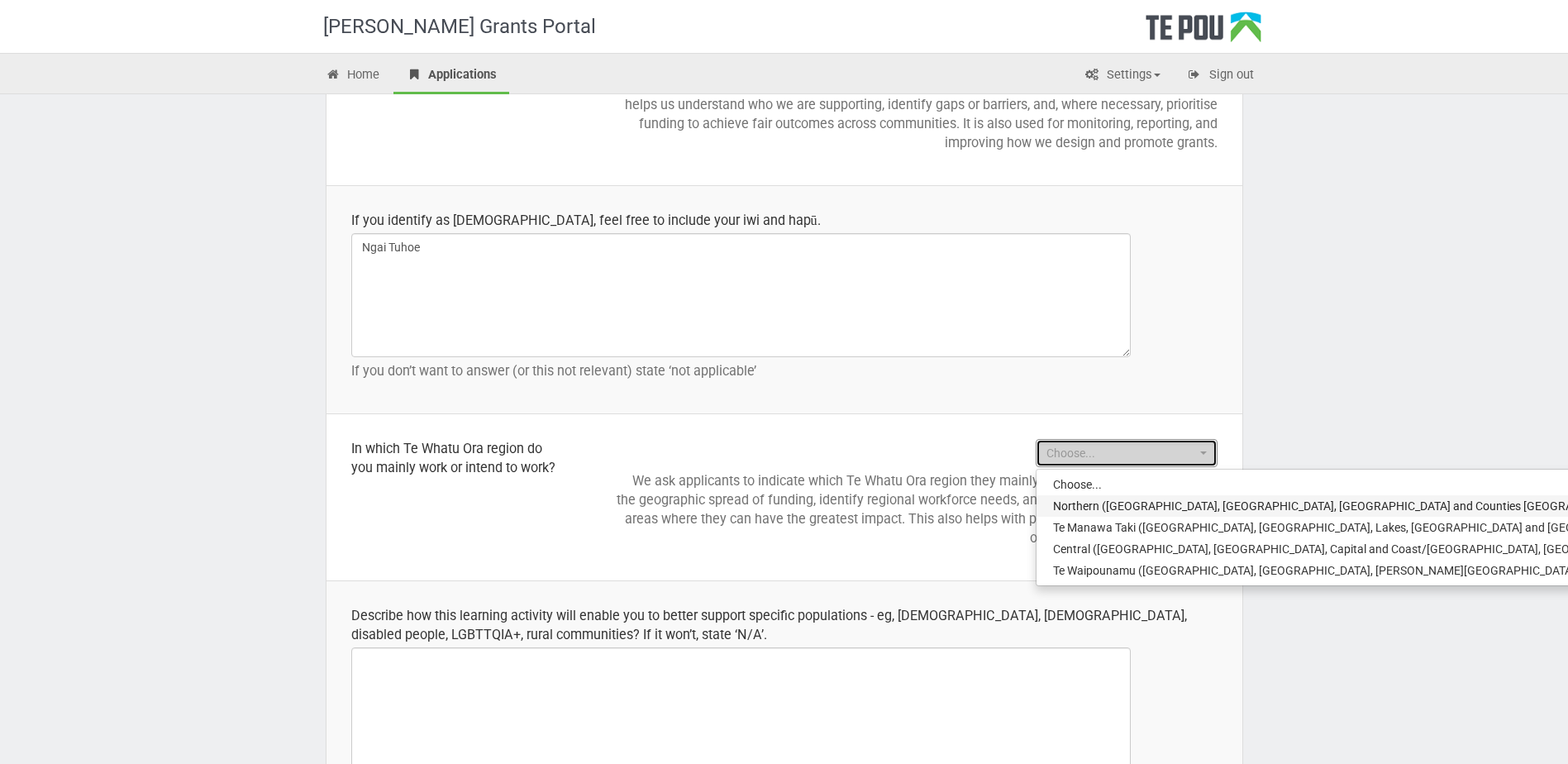
select select "Northern (Northland, Auckland, Waitematā and Counties Manukau)"
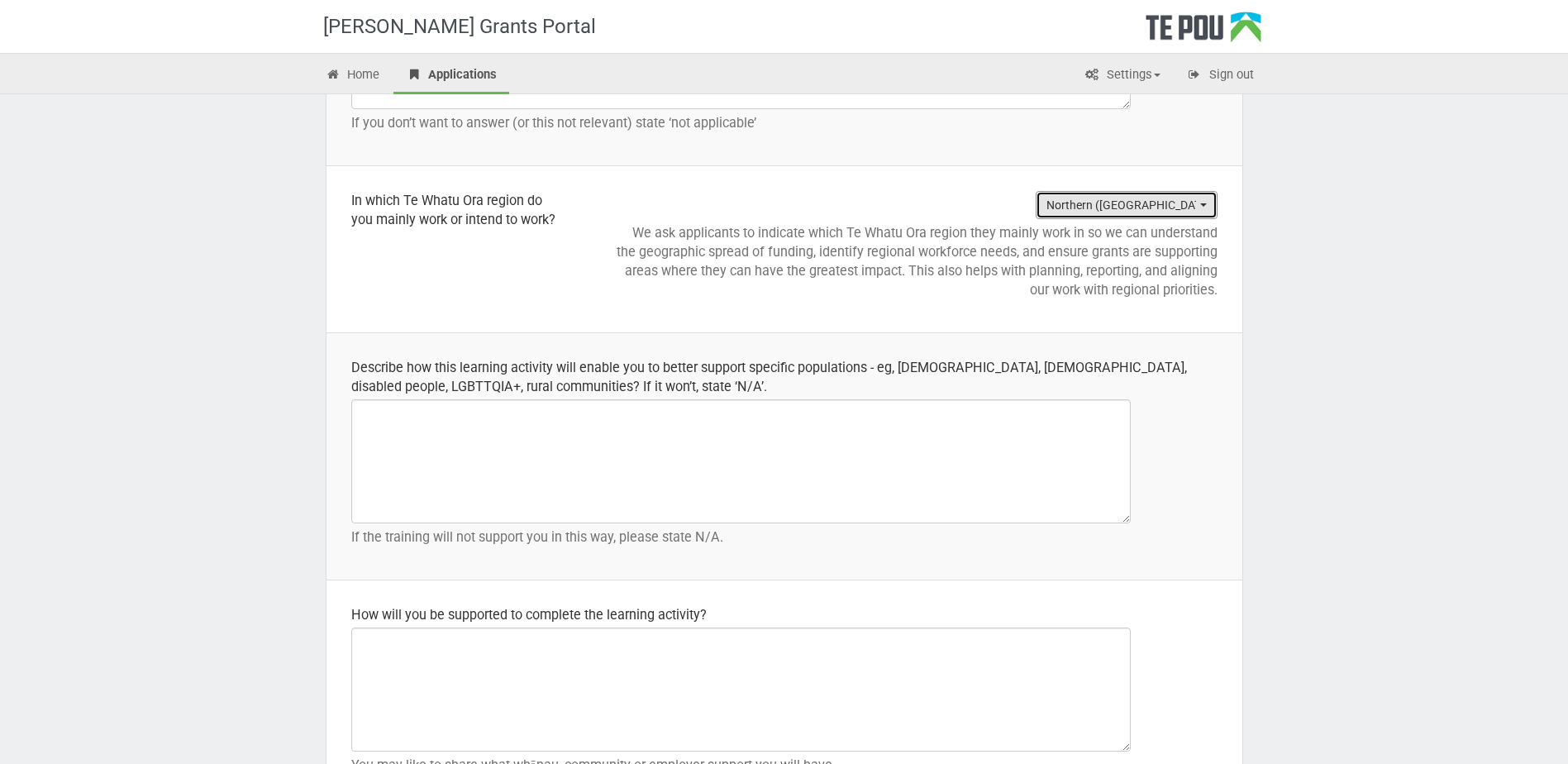
scroll to position [2313, 0]
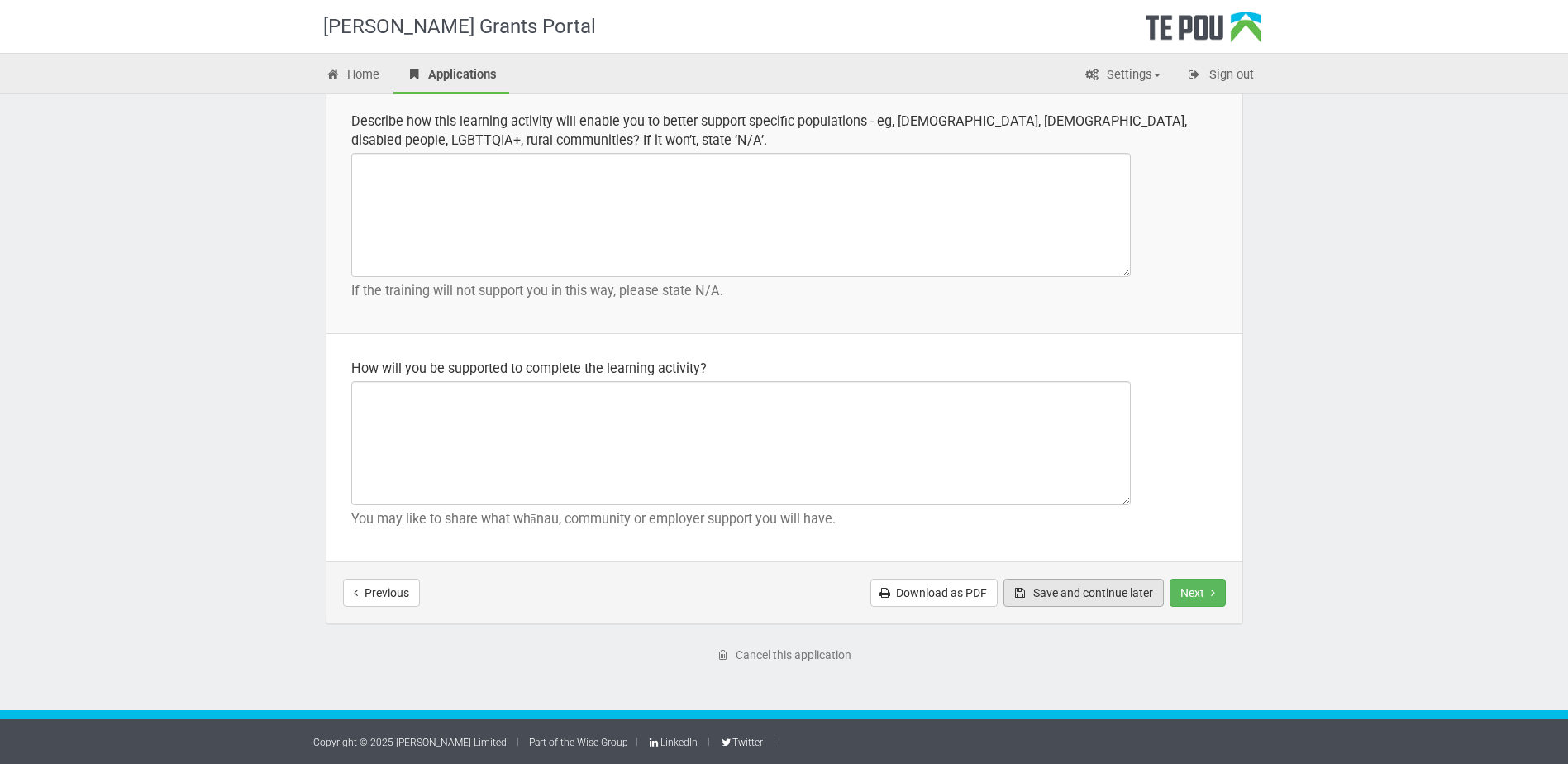
click at [1085, 595] on button "Save and continue later" at bounding box center [1084, 592] width 160 height 28
